Goal: Book appointment/travel/reservation

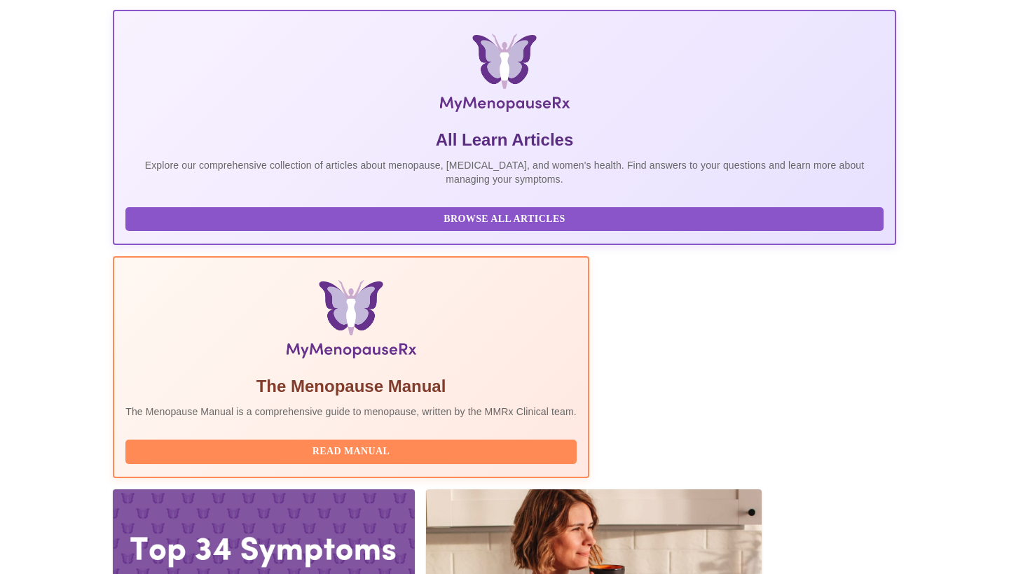
scroll to position [191, 0]
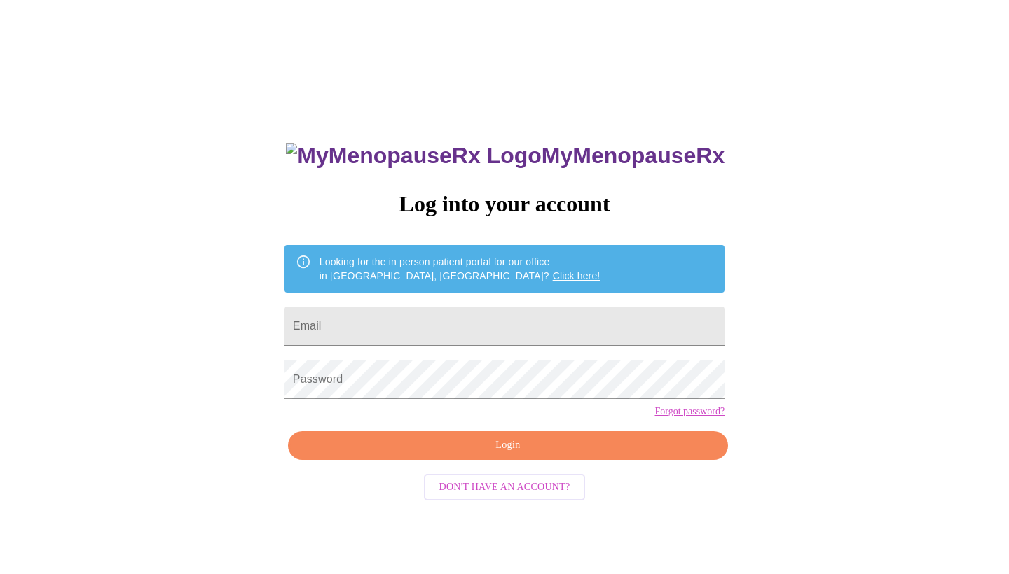
scroll to position [14, 0]
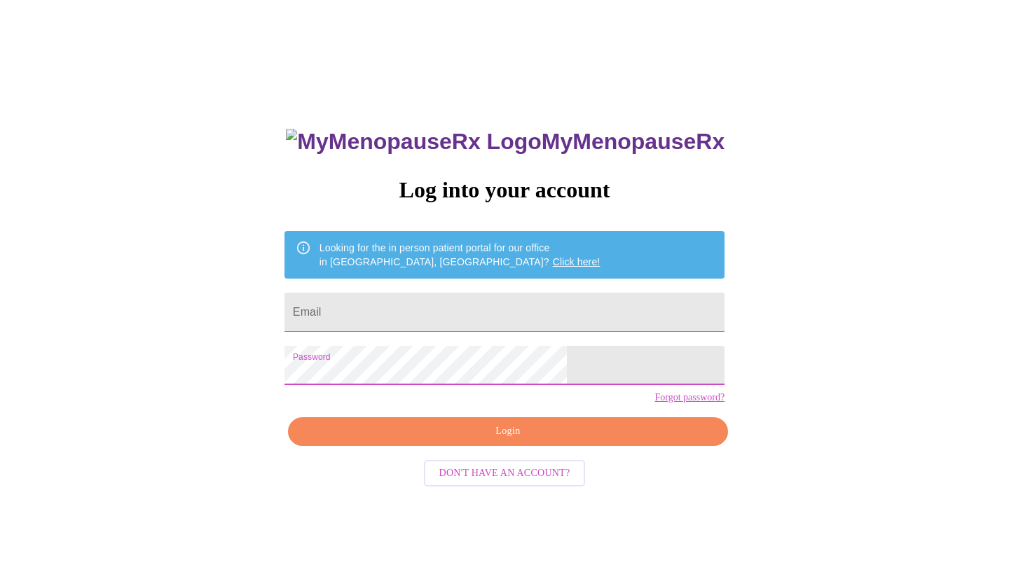
click at [601, 441] on span "Login" at bounding box center [508, 432] width 408 height 18
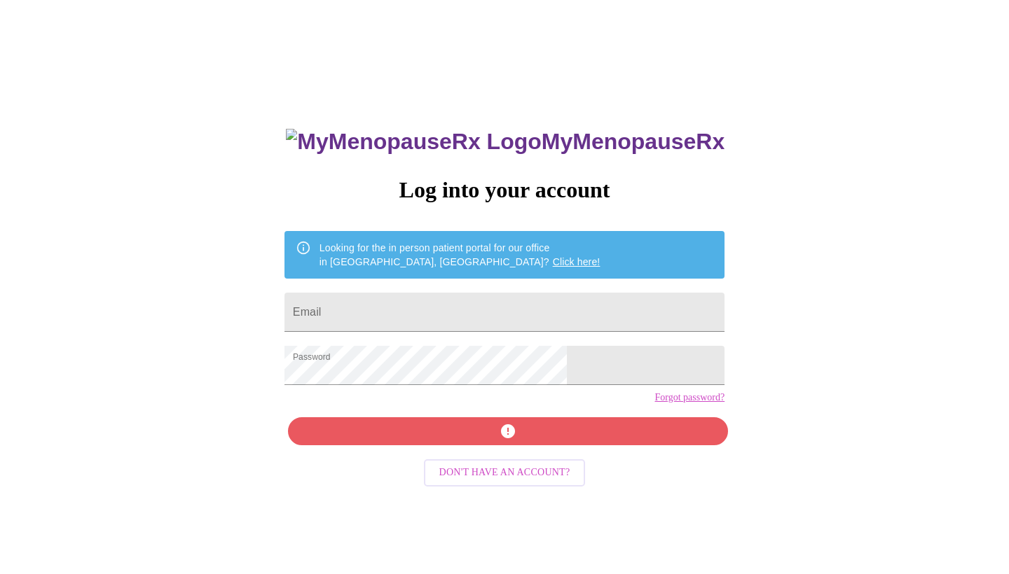
click at [601, 453] on div "MyMenopauseRx Log into your account Looking for the in person patient portal fo…" at bounding box center [504, 393] width 468 height 574
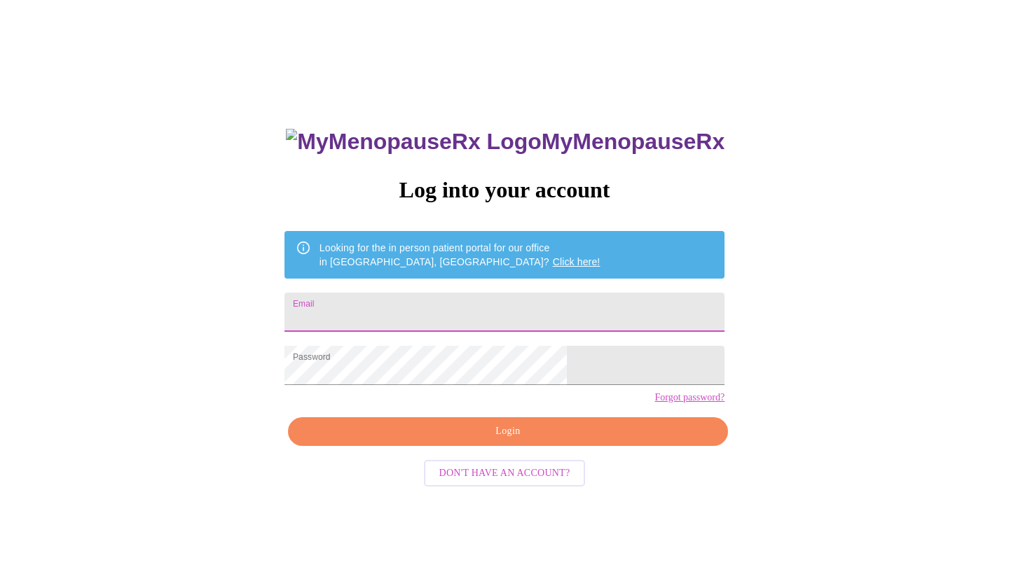
click at [454, 308] on input "Email" at bounding box center [504, 312] width 440 height 39
type input "cindyp740@gmail.com"
click at [464, 441] on span "Login" at bounding box center [508, 432] width 408 height 18
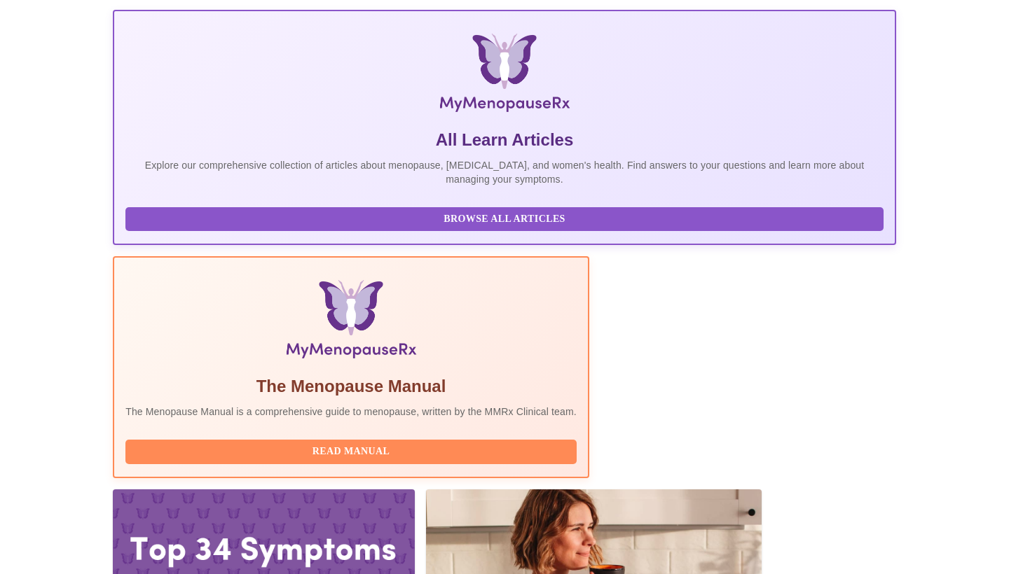
scroll to position [191, 0]
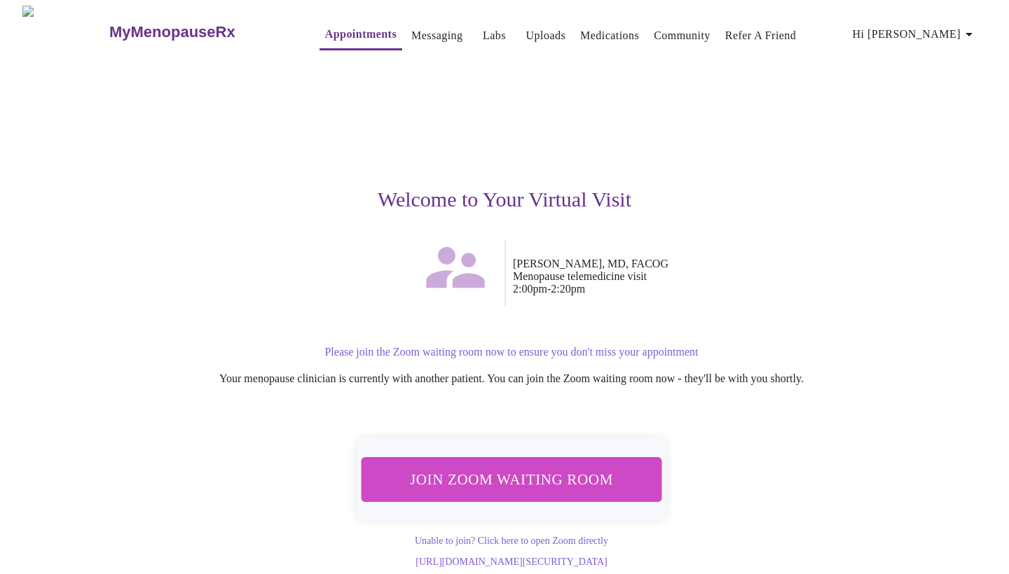
click at [484, 476] on span "Join Zoom Waiting Room" at bounding box center [511, 479] width 263 height 26
